Goal: Contribute content: Contribute content

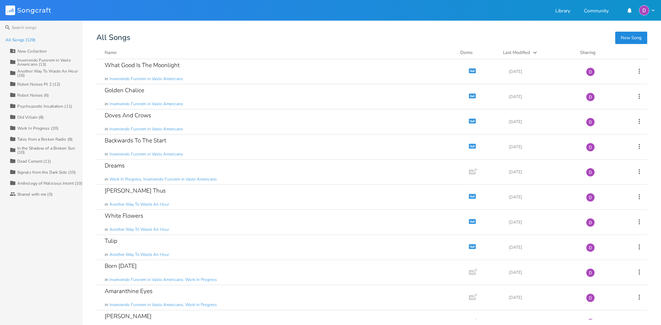
click at [37, 58] on div "Inveniendo Furorem in Vasto Americano (13)" at bounding box center [49, 62] width 65 height 8
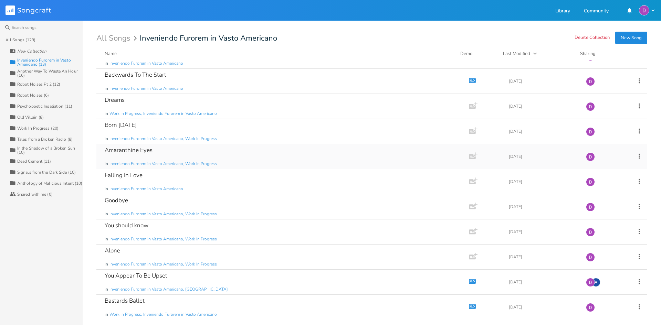
scroll to position [67, 0]
click at [190, 274] on div "You Appear To Be Upset in Inveniendo Furorem in Vasto Americano, [GEOGRAPHIC_DA…" at bounding box center [281, 281] width 353 height 25
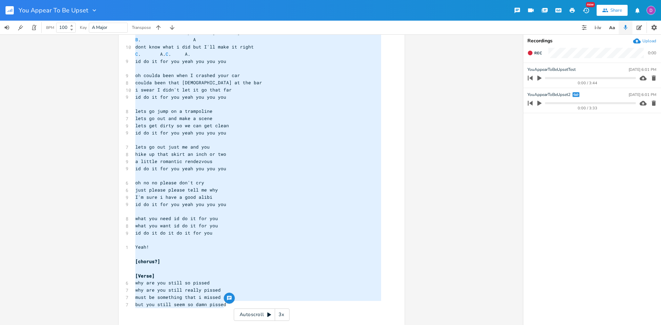
drag, startPoint x: 132, startPoint y: 173, endPoint x: 232, endPoint y: 304, distance: 164.5
click at [232, 304] on div "Em B A (either regular or power chords really) or E G E B A E then chorus is G …" at bounding box center [258, 39] width 248 height 551
type textarea "[Verse 1] E Hey you look kinda pissed G. E Hey Hey you looked kinda pissed B. A…"
click at [7, 9] on rect "button" at bounding box center [10, 10] width 8 height 8
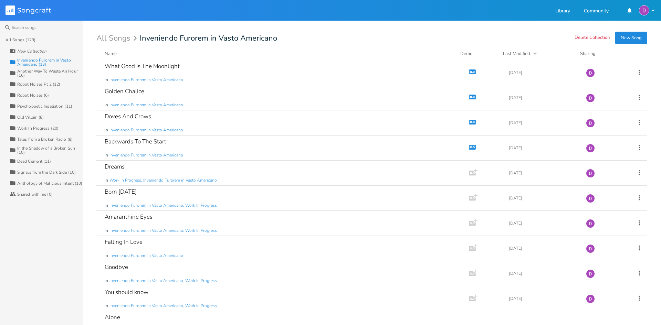
click at [24, 58] on div "Inveniendo Furorem in Vasto Americano (13)" at bounding box center [49, 62] width 65 height 8
click at [135, 242] on div "Falling In Love" at bounding box center [124, 242] width 38 height 6
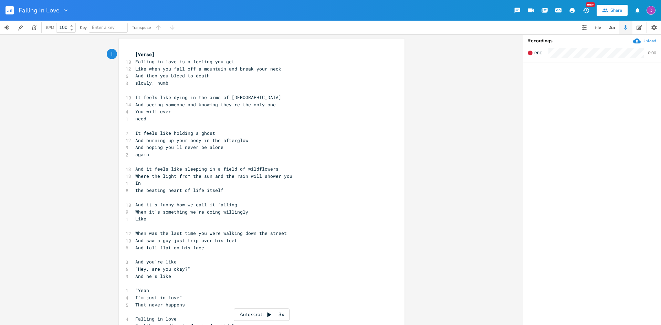
click at [648, 40] on div "Upload" at bounding box center [649, 41] width 14 height 6
click at [654, 79] on icon "button" at bounding box center [653, 78] width 4 height 5
click at [647, 42] on div "Upload" at bounding box center [649, 41] width 14 height 6
click at [652, 80] on icon "button" at bounding box center [653, 78] width 4 height 5
click at [540, 77] on icon "button" at bounding box center [539, 78] width 4 height 5
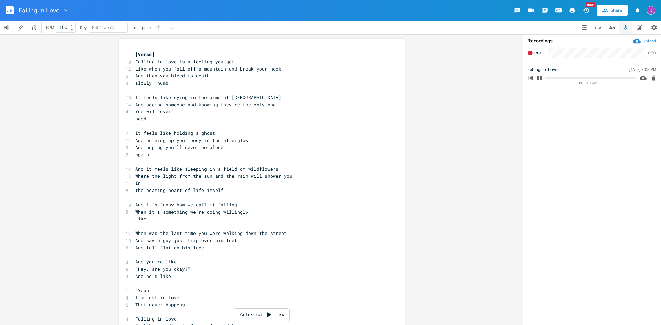
click at [622, 78] on progress at bounding box center [590, 78] width 90 height 2
click at [11, 9] on rect "button" at bounding box center [10, 10] width 8 height 8
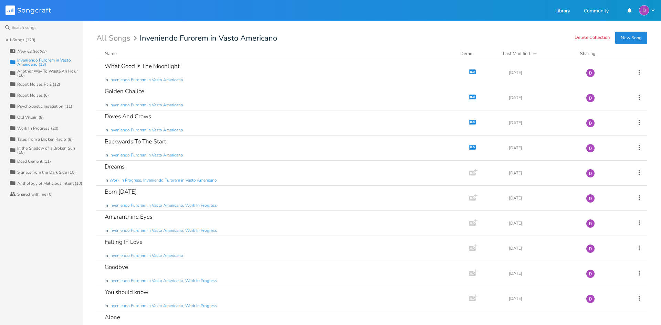
click at [52, 58] on div "Inveniendo Furorem in Vasto Americano (13)" at bounding box center [49, 62] width 65 height 8
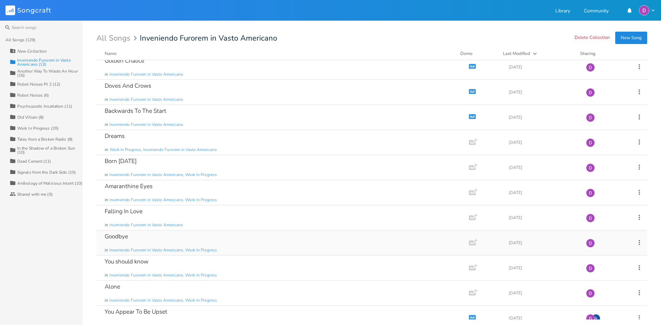
scroll to position [67, 0]
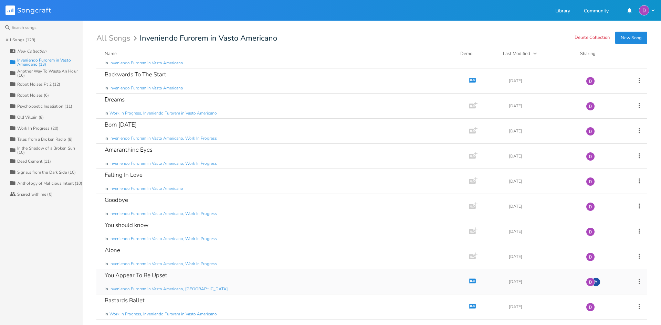
click at [200, 280] on div "You Appear To Be Upset in Inveniendo Furorem in Vasto Americano, [GEOGRAPHIC_DA…" at bounding box center [281, 281] width 353 height 25
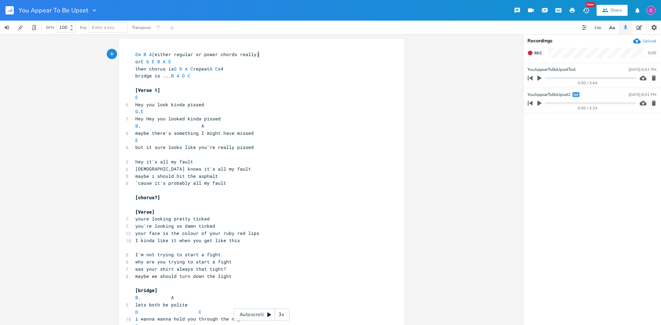
click at [541, 102] on icon "button" at bounding box center [539, 103] width 6 height 6
click at [552, 104] on progress at bounding box center [590, 103] width 90 height 2
click at [564, 102] on div "0:20 / 3:33" at bounding box center [580, 103] width 110 height 11
click at [572, 104] on progress at bounding box center [590, 103] width 90 height 2
click at [588, 103] on progress at bounding box center [590, 103] width 90 height 2
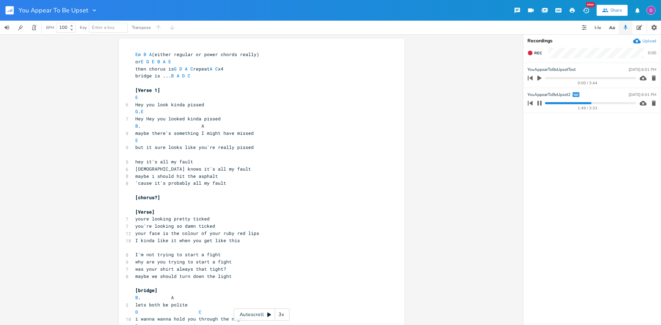
click at [602, 104] on progress at bounding box center [590, 103] width 90 height 2
click at [614, 102] on div "2:15 / 3:33" at bounding box center [580, 103] width 110 height 11
click at [620, 103] on progress at bounding box center [590, 103] width 90 height 2
click at [15, 13] on button "button" at bounding box center [13, 10] width 14 height 17
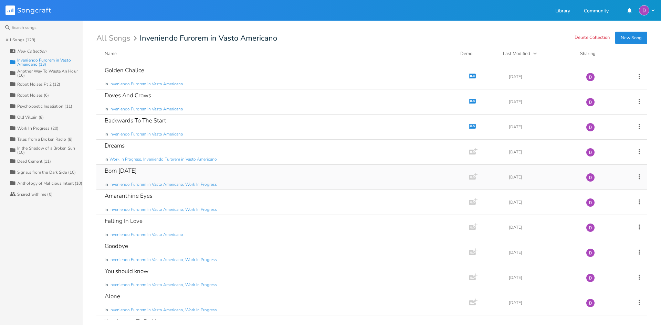
scroll to position [67, 0]
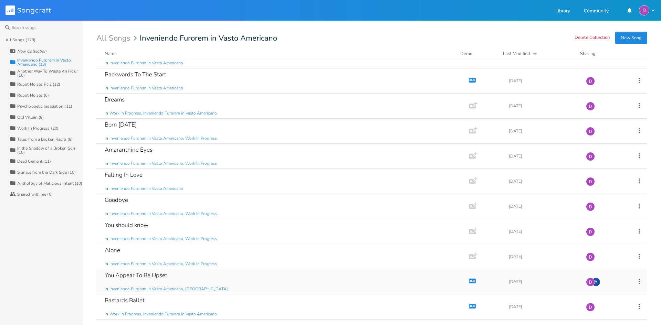
click at [208, 280] on div "You Appear To Be Upset in Inveniendo Furorem in Vasto Americano, [GEOGRAPHIC_DA…" at bounding box center [281, 281] width 353 height 25
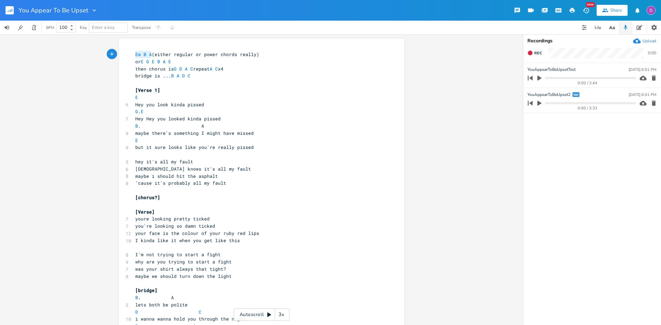
drag, startPoint x: 150, startPoint y: 54, endPoint x: 118, endPoint y: 54, distance: 32.0
click at [119, 54] on div "Em B A x Em B A (either regular or power chords really) or E G E B A E then cho…" at bounding box center [262, 325] width 286 height 573
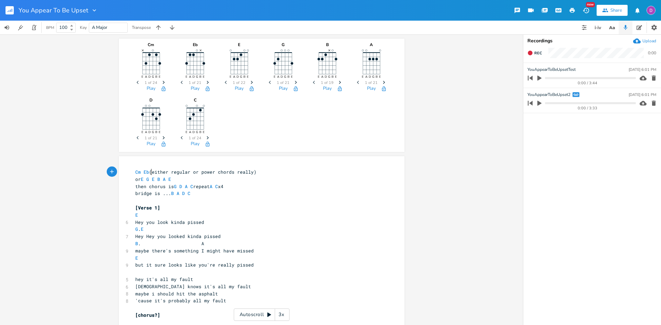
scroll to position [0, 14]
type textarea "Cm Eb Bb"
click at [174, 170] on span "Cm Eb Bb (either regular or power chords really)" at bounding box center [199, 172] width 129 height 6
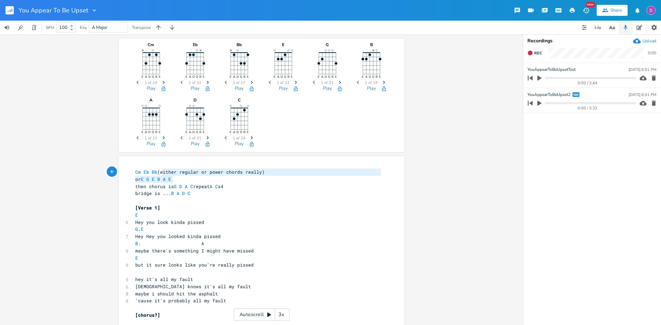
type textarea "(either regular or power chords really) or E G E B A E"
drag, startPoint x: 176, startPoint y: 178, endPoint x: 157, endPoint y: 170, distance: 20.8
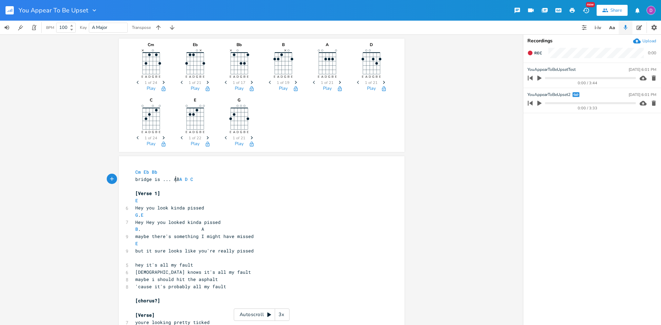
scroll to position [0, 3]
type textarea "A"
type textarea "b"
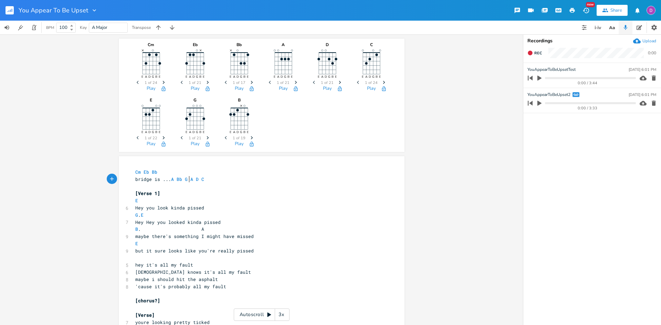
type textarea "Gm"
type textarea "Cm"
type textarea "Eb"
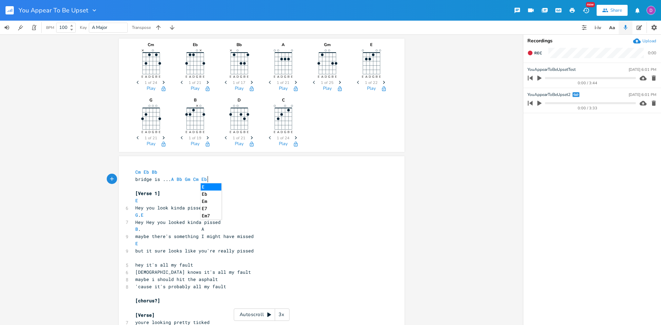
scroll to position [0, 5]
click at [188, 172] on pre "Cm Eb Bb" at bounding box center [258, 172] width 248 height 7
type textarea "E"
drag, startPoint x: 137, startPoint y: 244, endPoint x: 115, endPoint y: 241, distance: 21.8
click at [115, 241] on div "Cm E A D G B E × Previous 1 of 24 Next Play Eb E A D G B E × Previous 1 of 21 N…" at bounding box center [261, 179] width 523 height 291
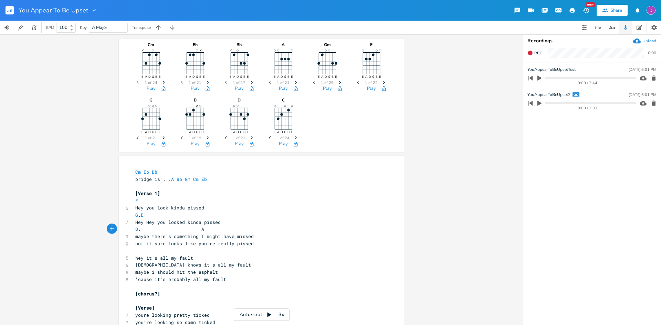
type textarea "B. A"
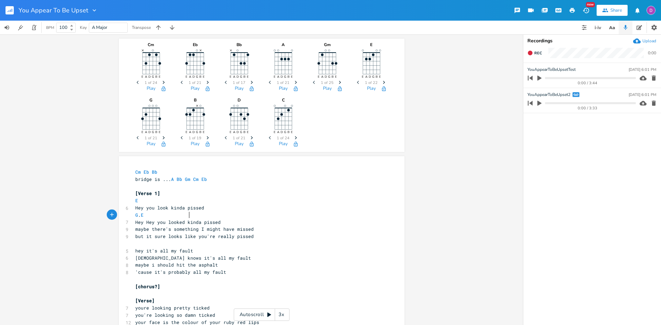
type textarea "G. E"
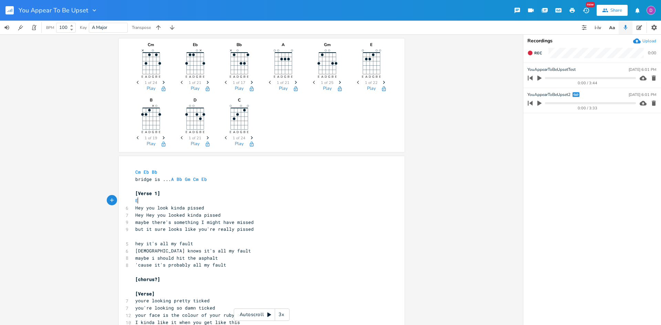
type textarea "E"
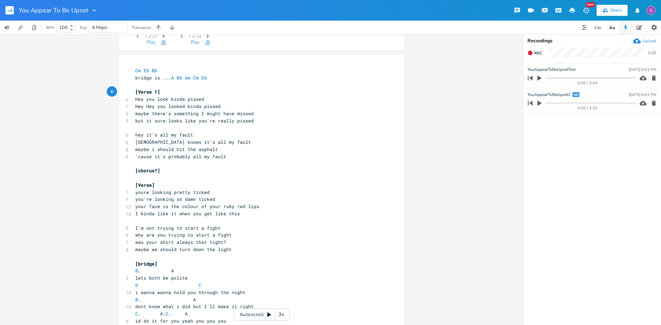
scroll to position [138, 0]
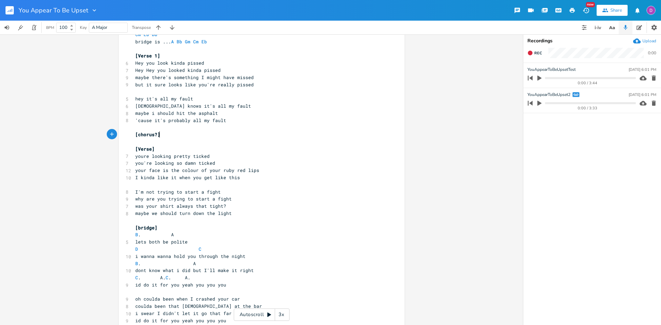
type textarea "[chorus?]"
drag, startPoint x: 180, startPoint y: 133, endPoint x: 130, endPoint y: 130, distance: 50.0
click at [130, 130] on div "[chorus?] x Cm Eb Bb bridge is ... A Bb Gm Cm Eb ​ [Verse 1] 6 Hey you look kin…" at bounding box center [262, 284] width 286 height 530
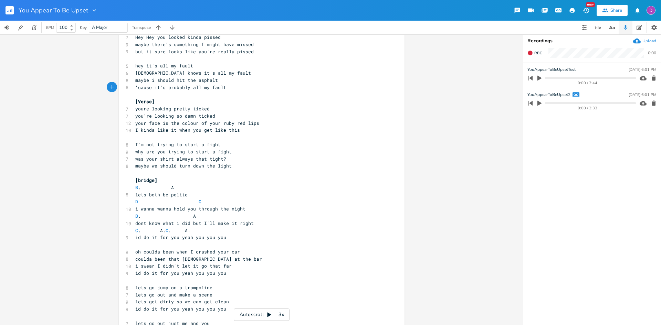
scroll to position [206, 0]
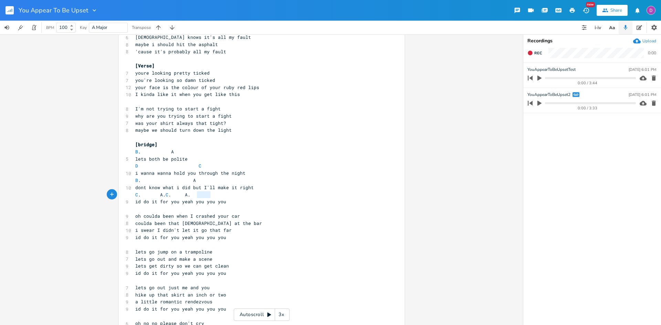
type textarea "id"
type textarea "C. A. C. A."
drag, startPoint x: 211, startPoint y: 195, endPoint x: 114, endPoint y: 197, distance: 97.7
click at [113, 194] on div "Cm E A D G B E × Previous 1 of 24 Next Play Eb E A D G B E × Previous 1 of 21 N…" at bounding box center [261, 179] width 523 height 291
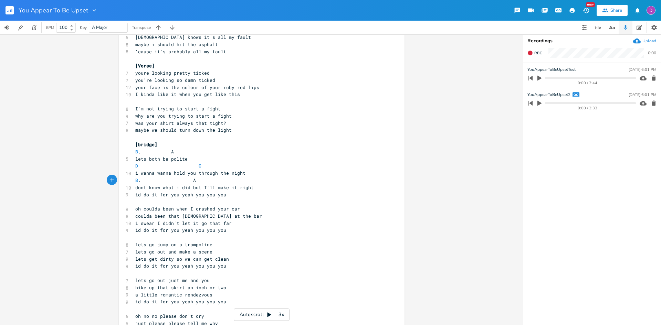
type textarea "B. A"
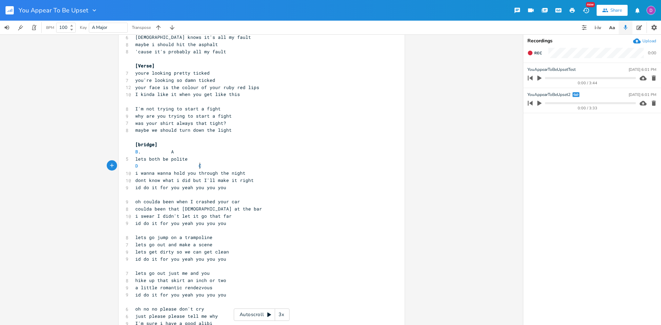
type textarea "D C"
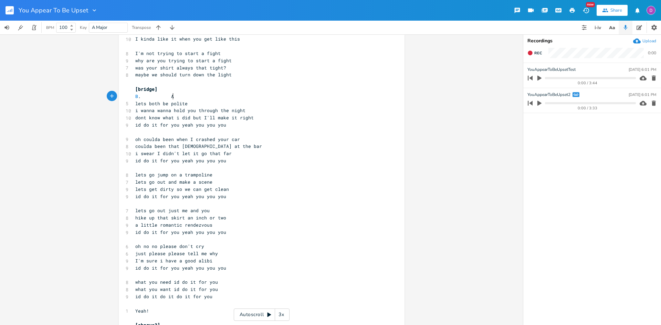
scroll to position [151, 0]
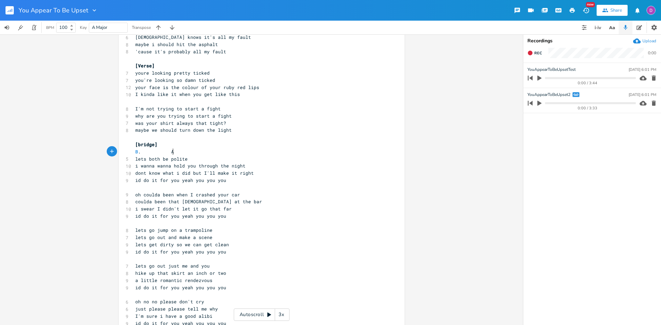
type textarea "B. A"
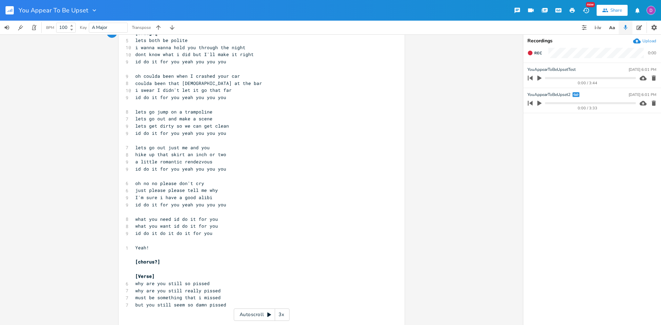
scroll to position [267, 0]
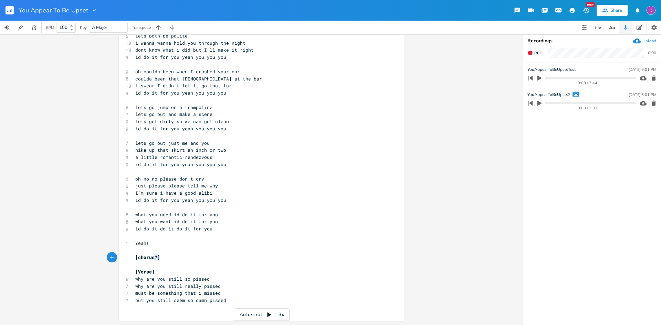
type textarea "[chorus?]"
drag, startPoint x: 163, startPoint y: 254, endPoint x: 127, endPoint y: 257, distance: 36.6
click at [127, 257] on div "[chorus?] x Cm Eb Bb bridge is ... A Bb Gm Cm Eb ​ [Verse 1] 6 Hey you look kin…" at bounding box center [262, 77] width 286 height 487
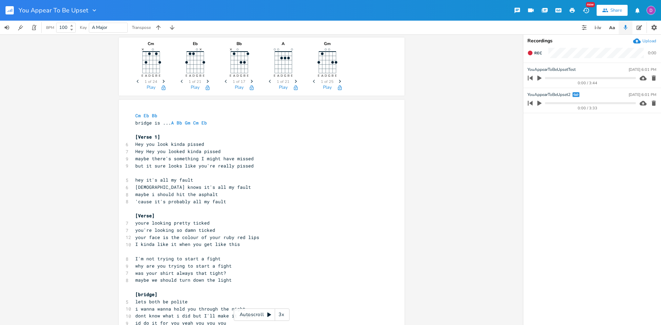
scroll to position [0, 0]
click at [649, 41] on div "Upload" at bounding box center [649, 41] width 14 height 6
click at [556, 9] on icon "button" at bounding box center [557, 10] width 5 height 3
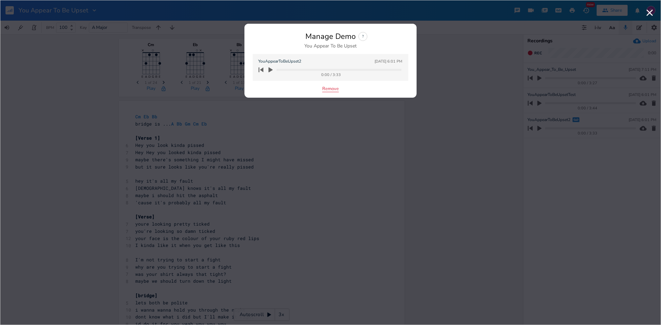
click at [329, 86] on button "Remove" at bounding box center [330, 89] width 17 height 6
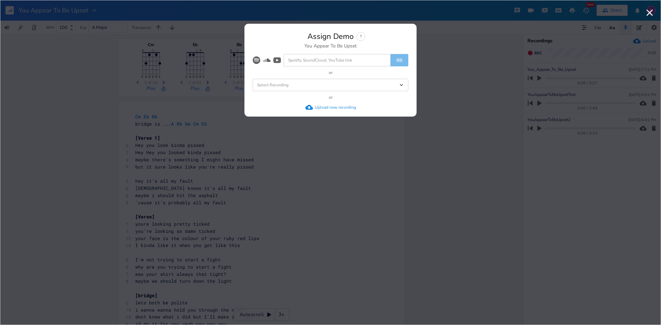
click at [348, 85] on div "Select Recording Dropdown" at bounding box center [330, 85] width 155 height 12
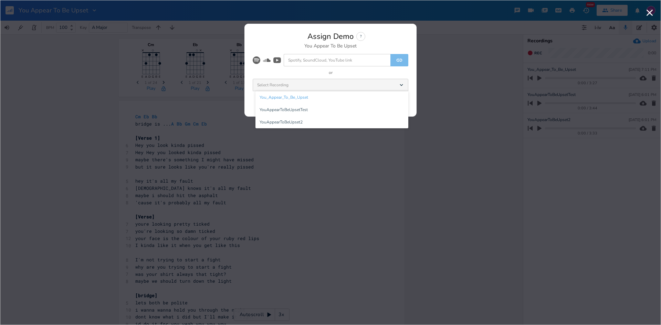
click at [324, 96] on li "You_Appear_To_Be_Upset" at bounding box center [331, 97] width 153 height 12
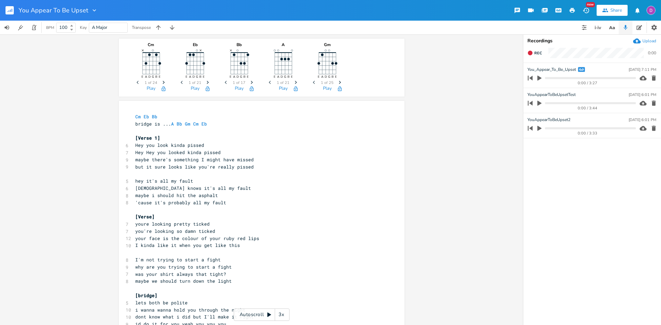
click at [10, 9] on rect "button" at bounding box center [10, 10] width 8 height 8
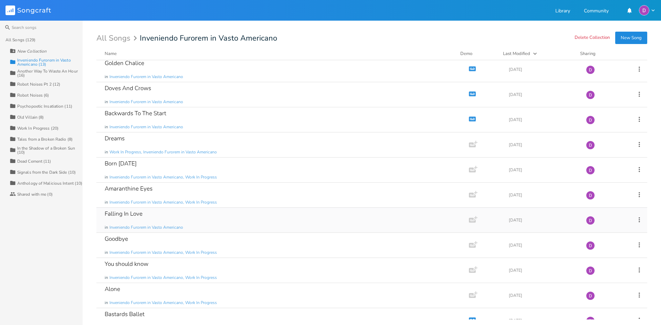
scroll to position [67, 0]
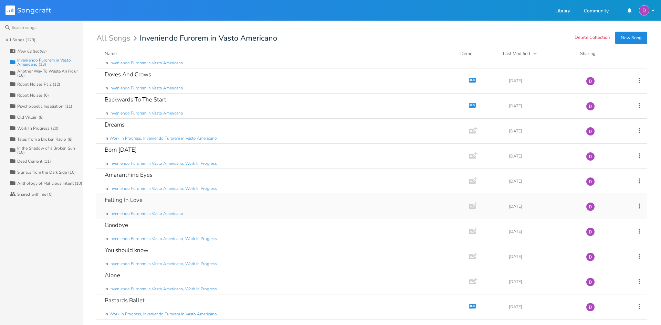
click at [277, 207] on div "Falling In Love in Inveniendo Furorem in Vasto Americano" at bounding box center [281, 206] width 353 height 25
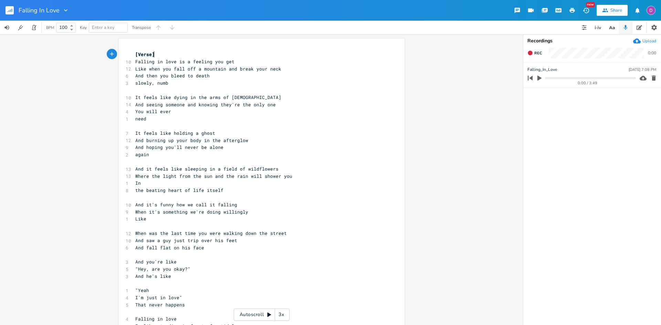
click at [554, 10] on button "button" at bounding box center [558, 10] width 14 height 12
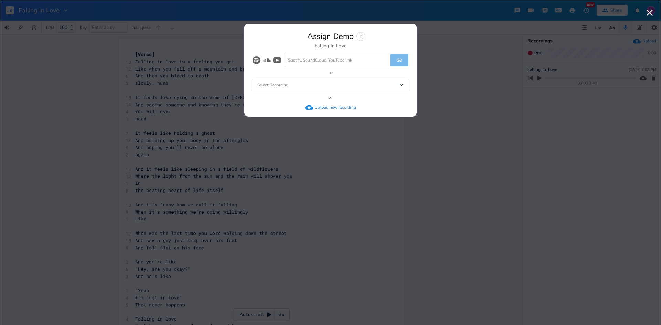
click at [368, 84] on div "Select Recording Dropdown" at bounding box center [330, 85] width 155 height 12
click at [354, 96] on li "Falling_In_Love" at bounding box center [331, 97] width 153 height 12
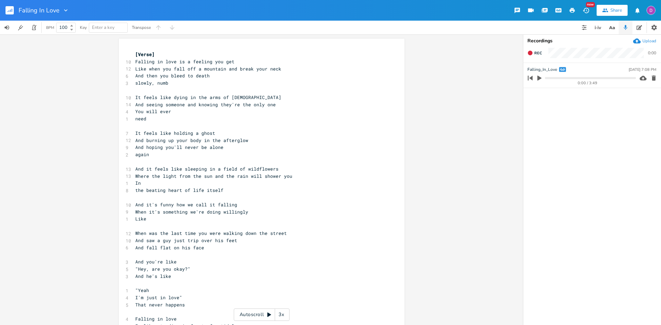
click at [11, 11] on rect "button" at bounding box center [10, 10] width 8 height 8
